Goal: Book appointment/travel/reservation

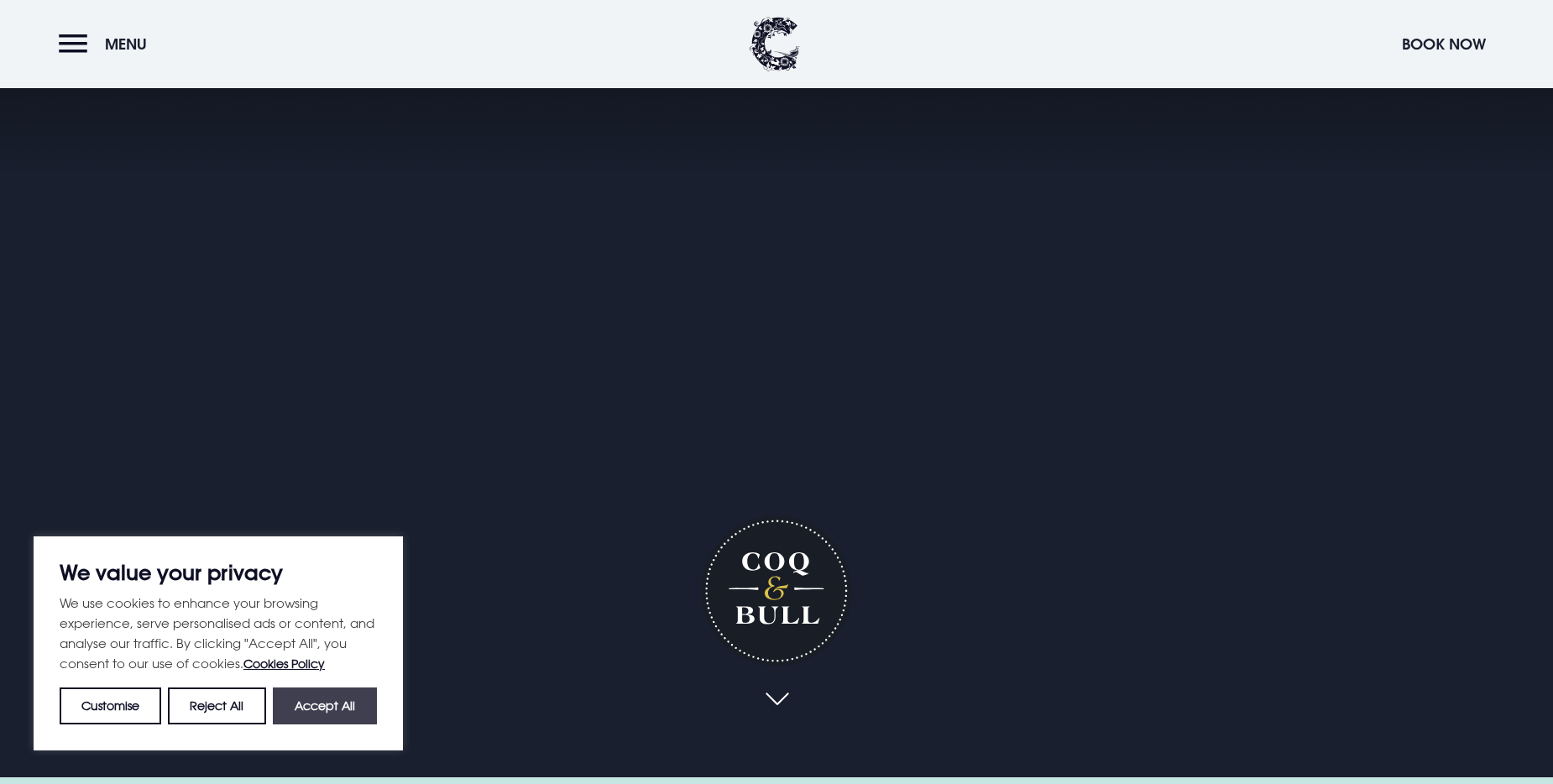
click at [331, 705] on button "Accept All" at bounding box center [324, 706] width 104 height 37
checkbox input "true"
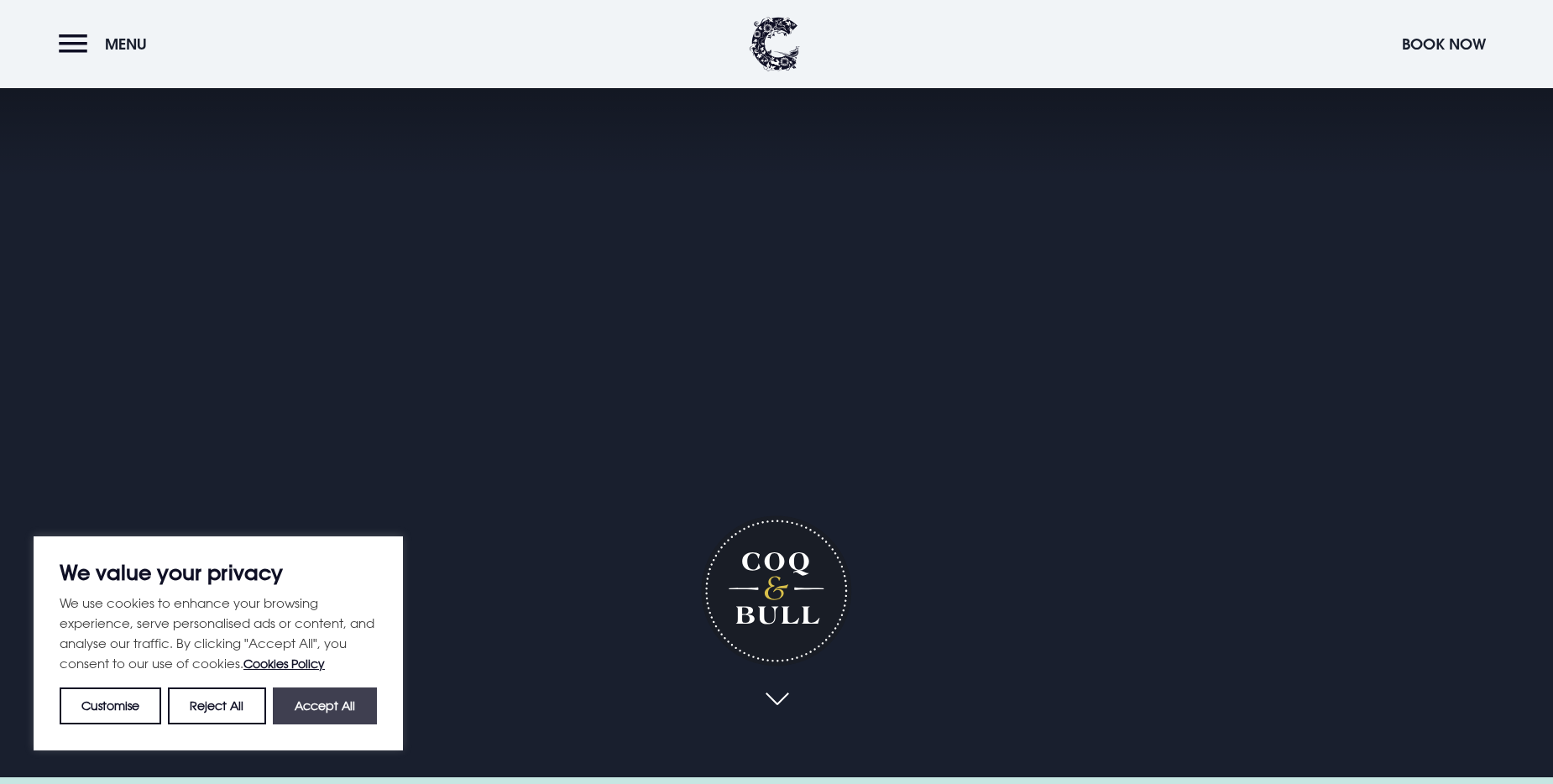
checkbox input "true"
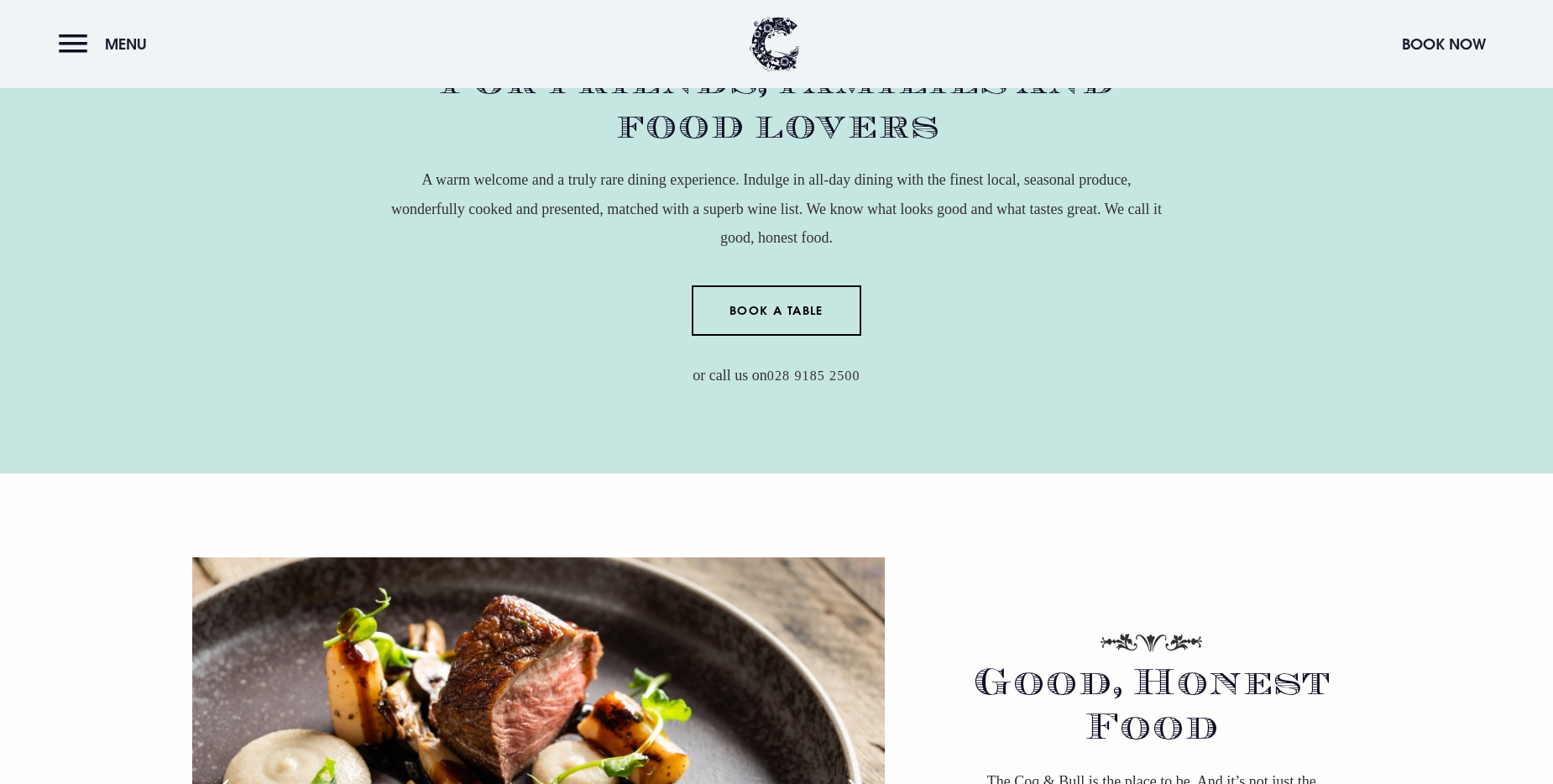
scroll to position [850, 0]
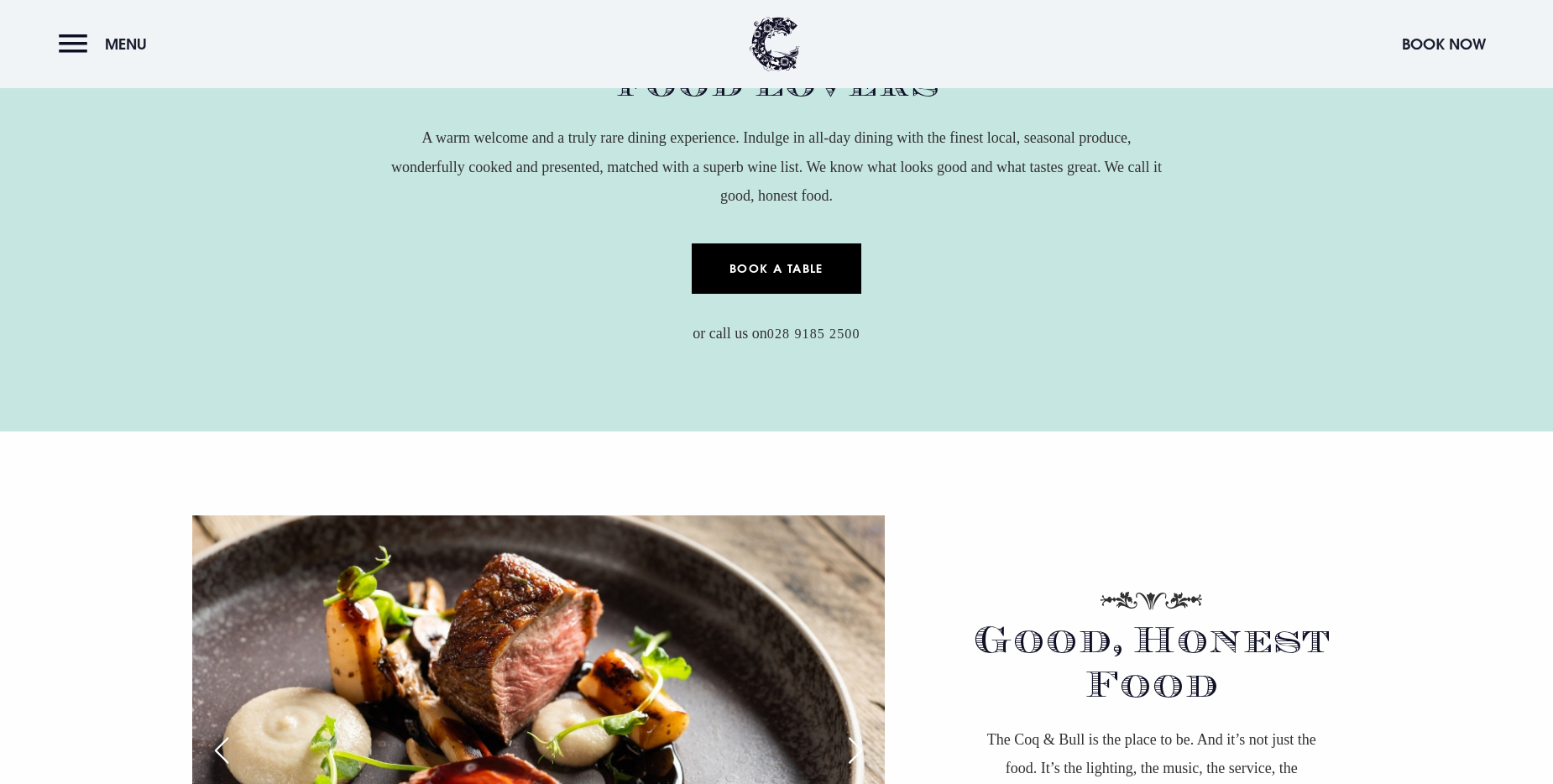
click at [797, 267] on link "Book a Table" at bounding box center [777, 268] width 171 height 50
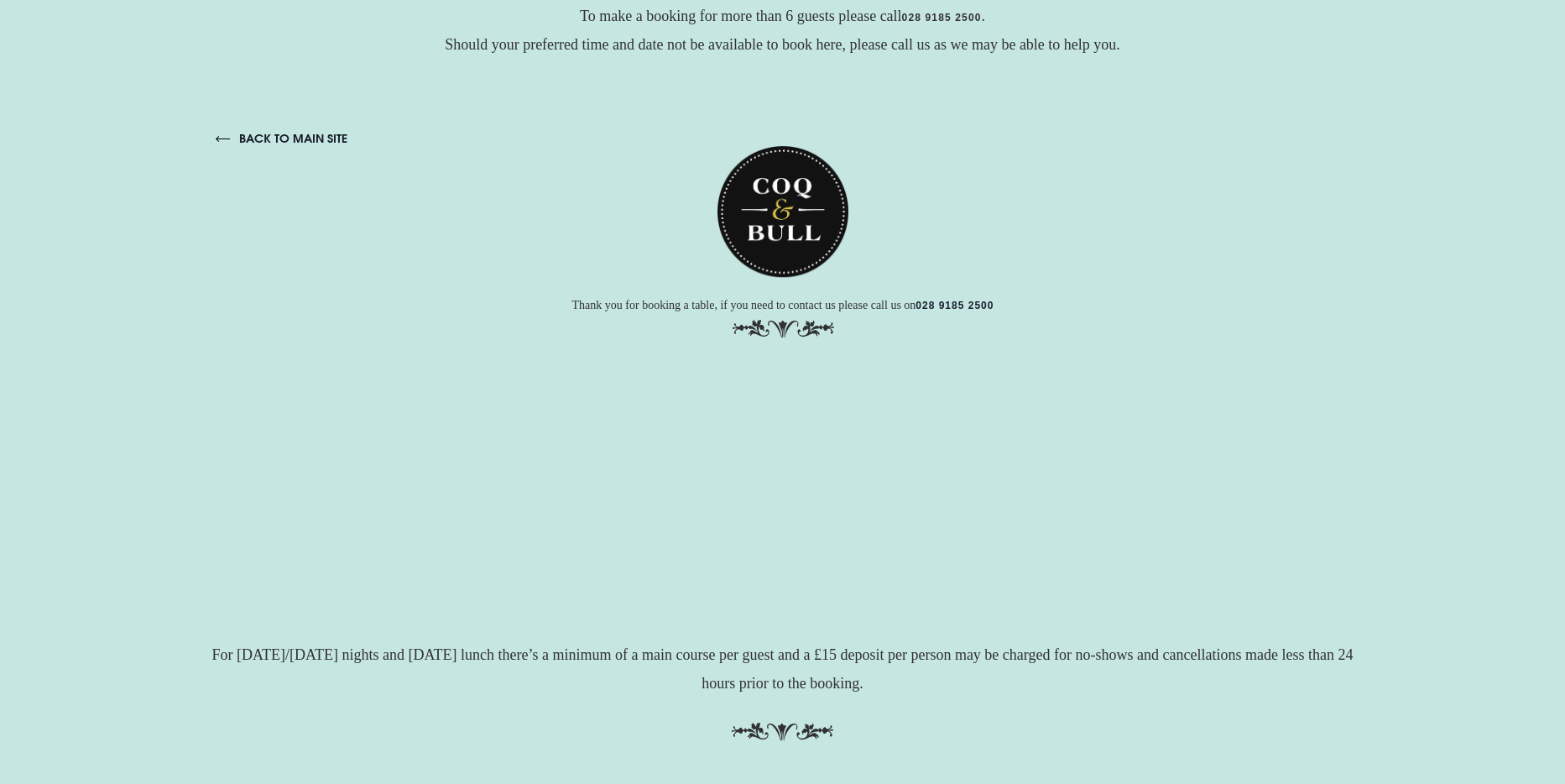
click at [317, 134] on link "back to main site" at bounding box center [280, 138] width 131 height 15
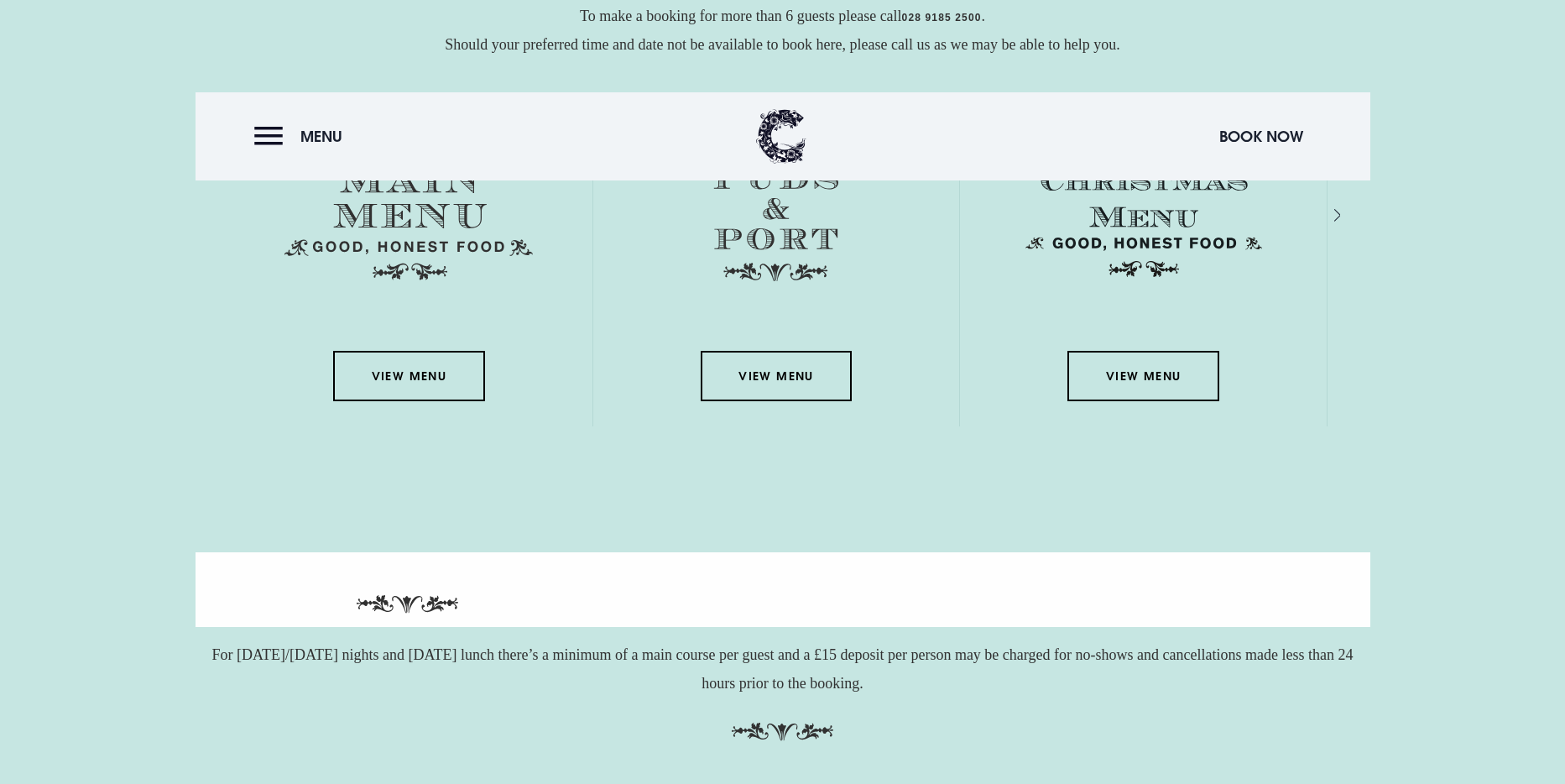
scroll to position [2250, 0]
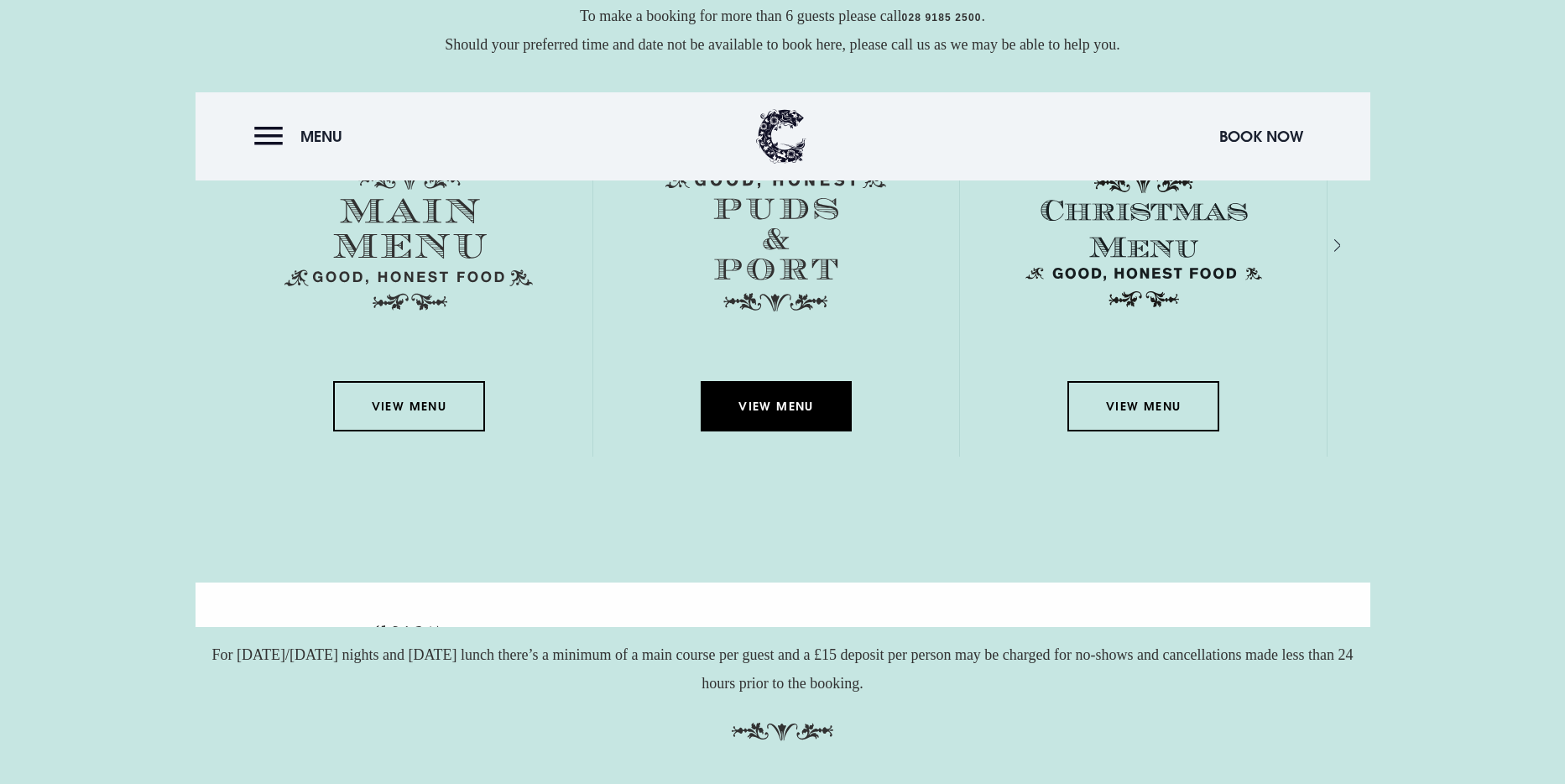
click at [720, 431] on link "View Menu" at bounding box center [775, 405] width 152 height 50
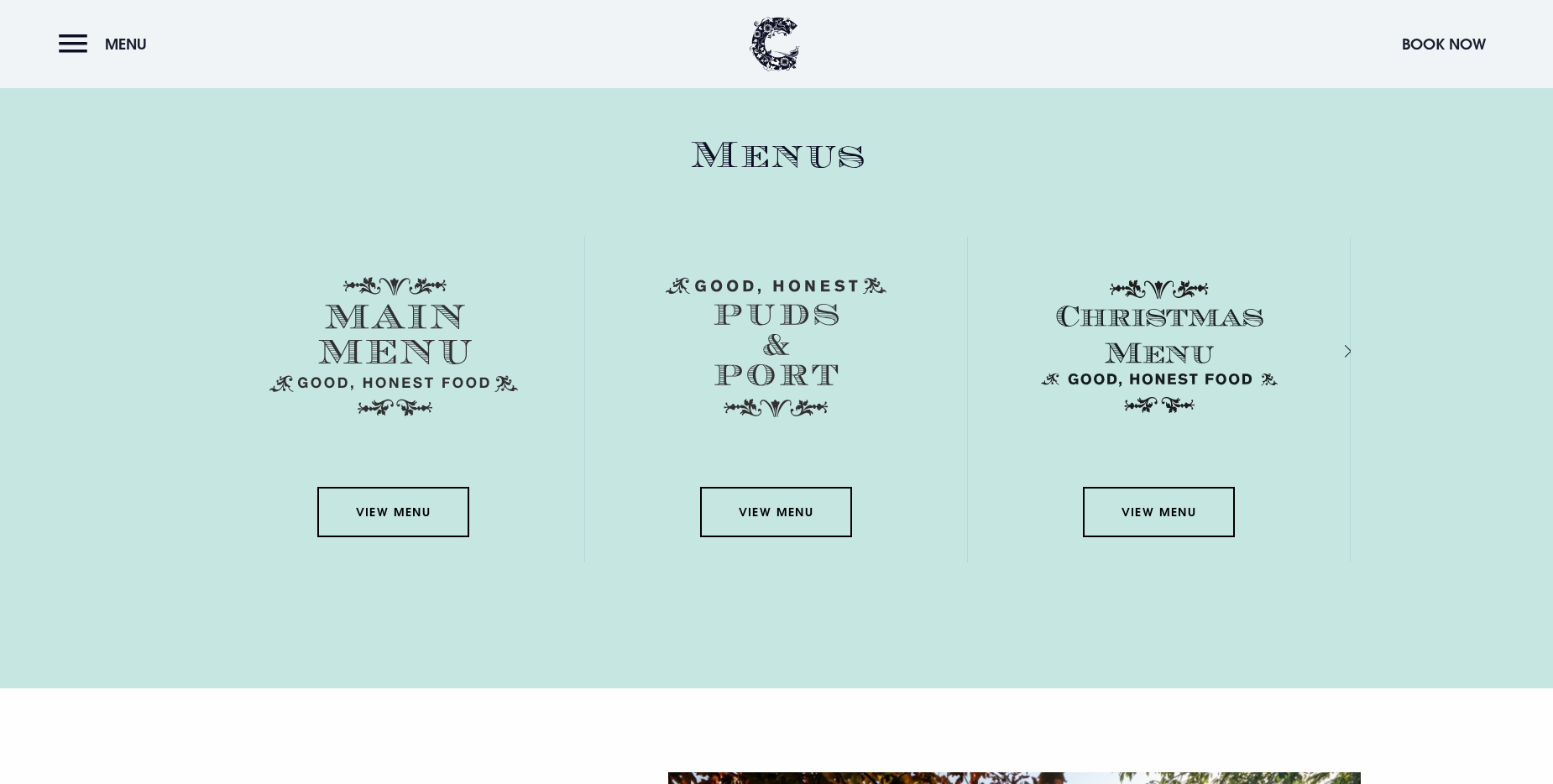
scroll to position [2544, 0]
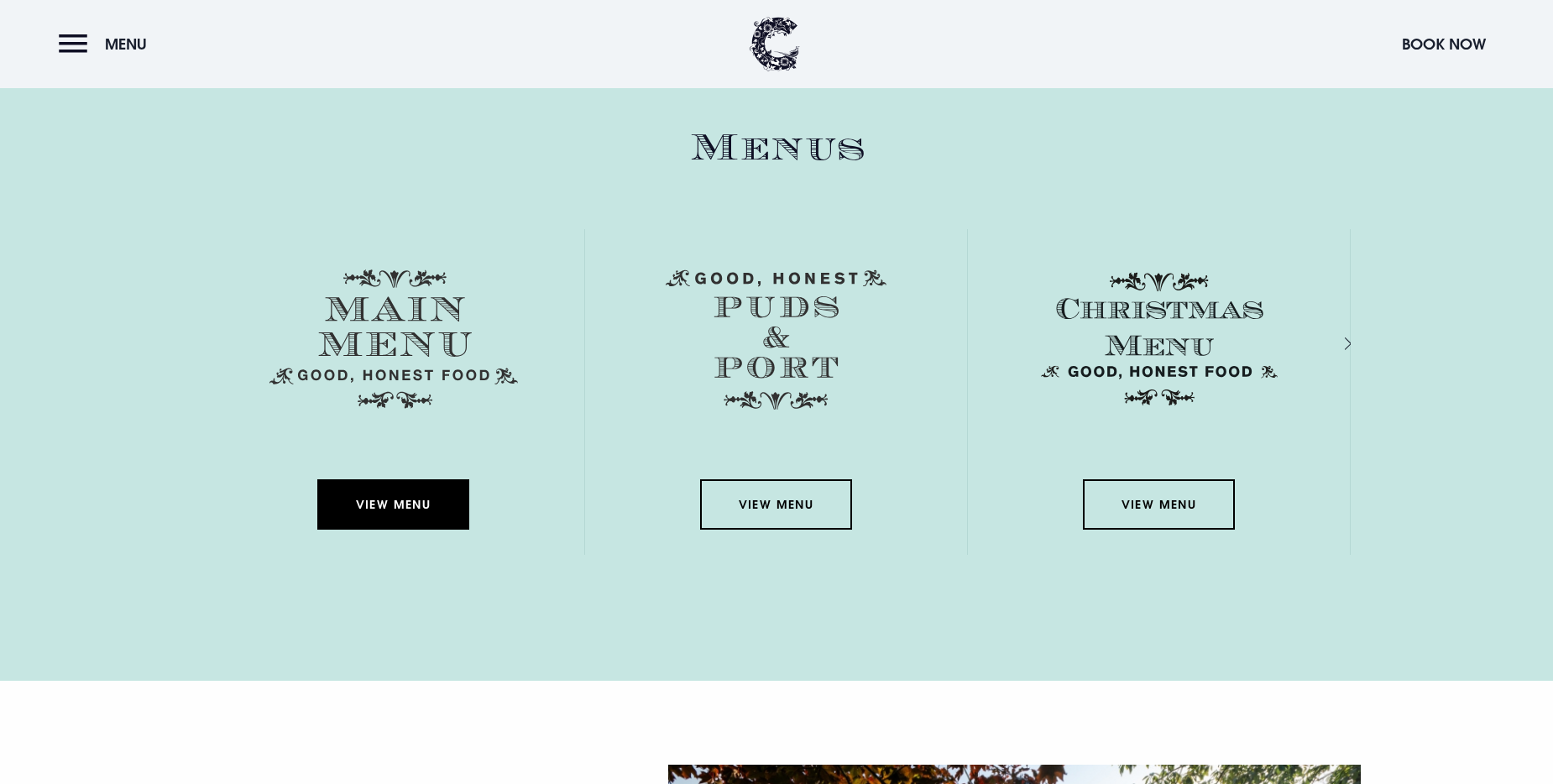
click at [368, 490] on link "View Menu" at bounding box center [392, 504] width 152 height 50
